Goal: Task Accomplishment & Management: Complete application form

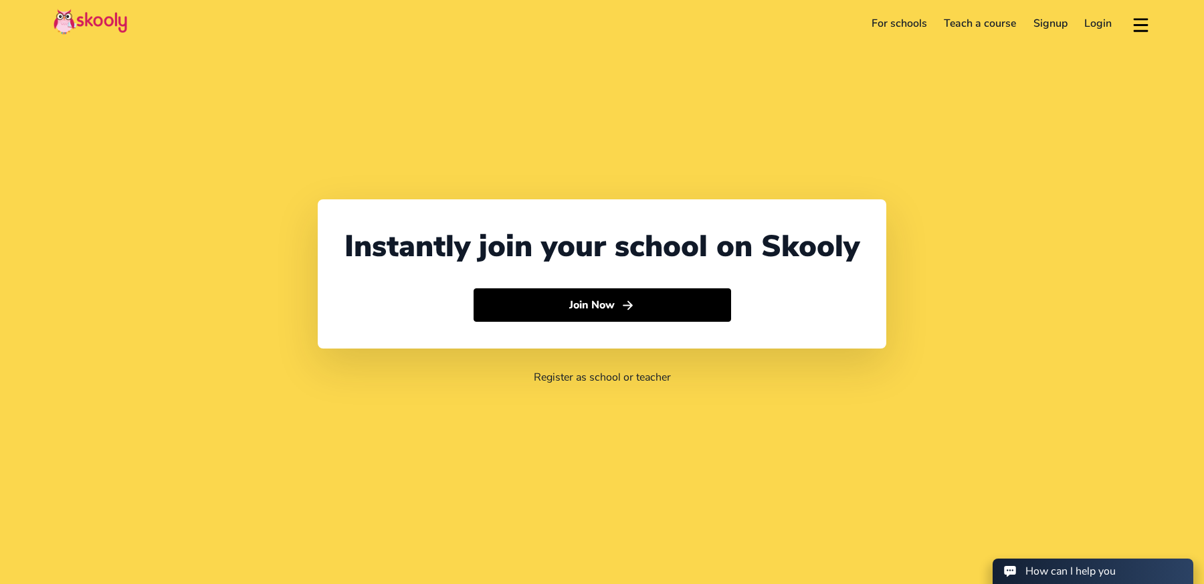
select select "65"
select select "[GEOGRAPHIC_DATA]"
select select "[GEOGRAPHIC_DATA]/[GEOGRAPHIC_DATA]"
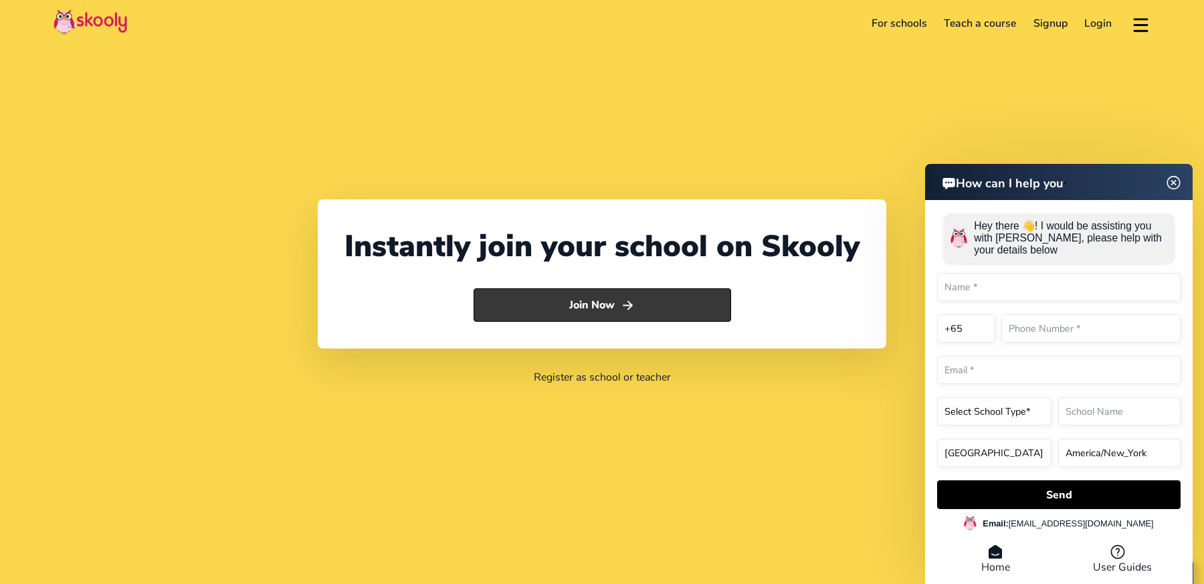
click at [603, 306] on button "Join Now" at bounding box center [603, 304] width 258 height 33
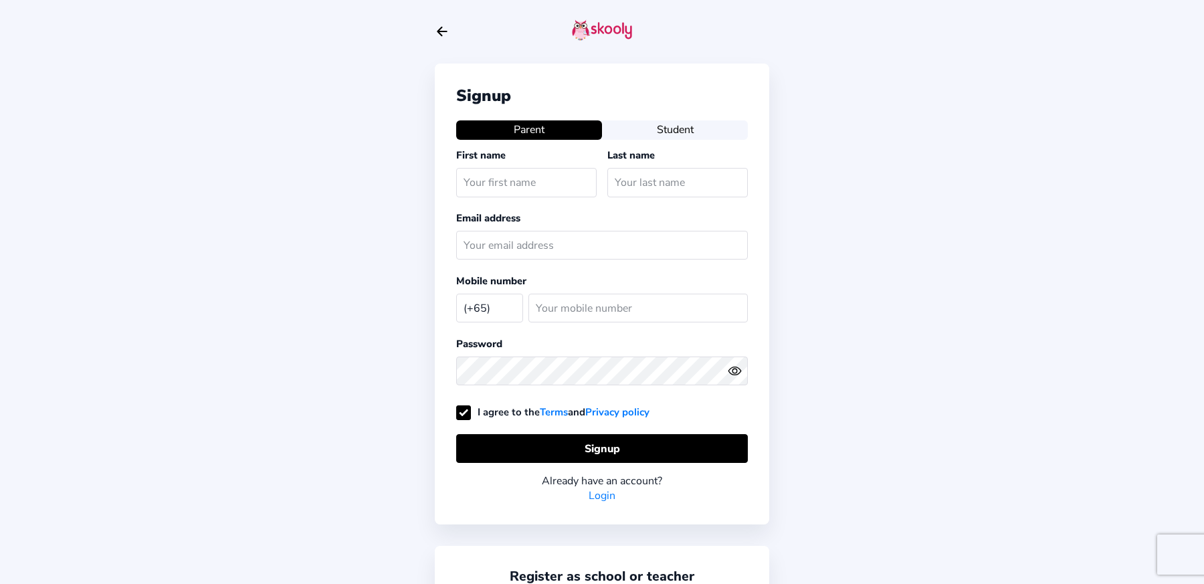
select select "SG"
